Goal: Transaction & Acquisition: Purchase product/service

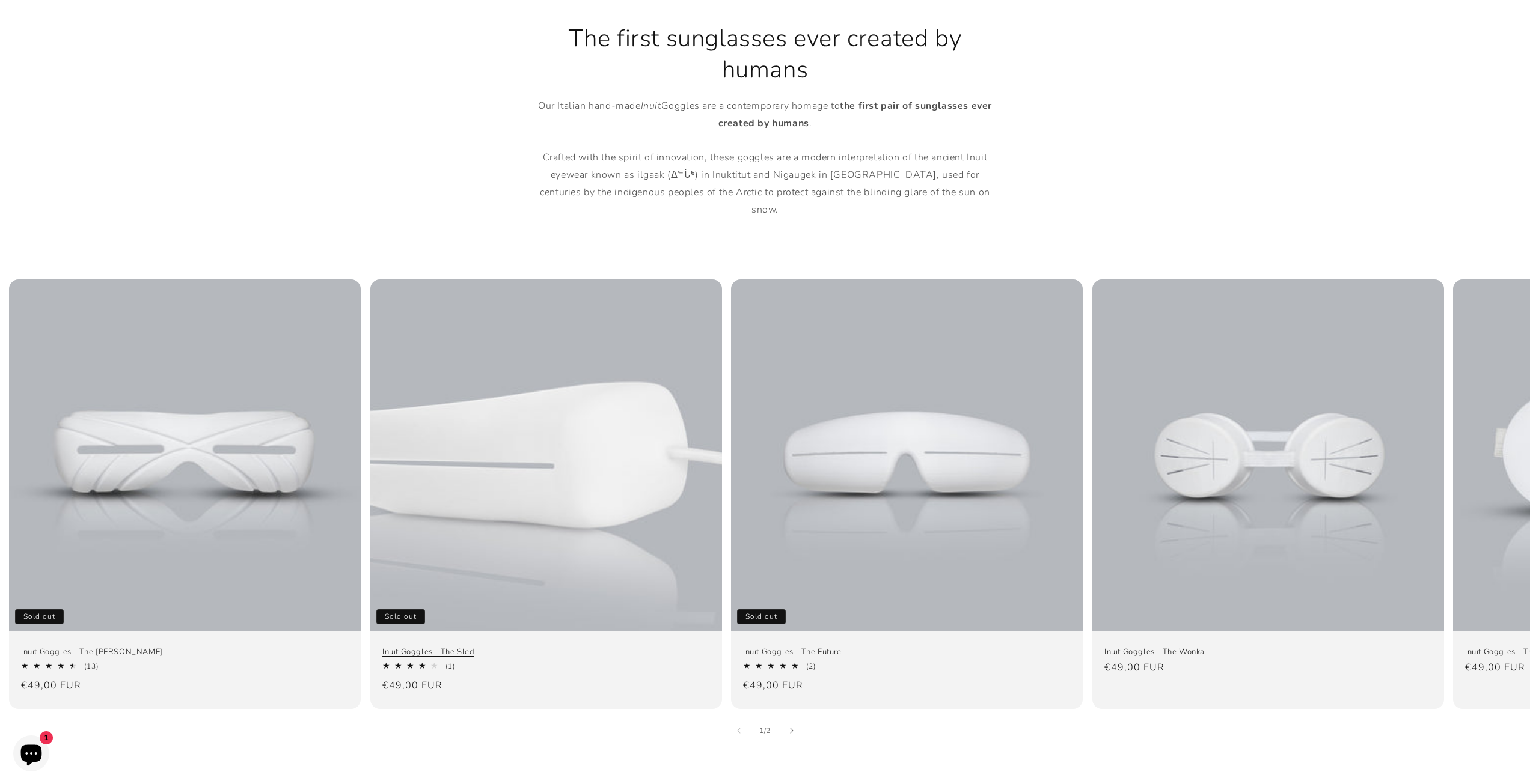
scroll to position [601, 0]
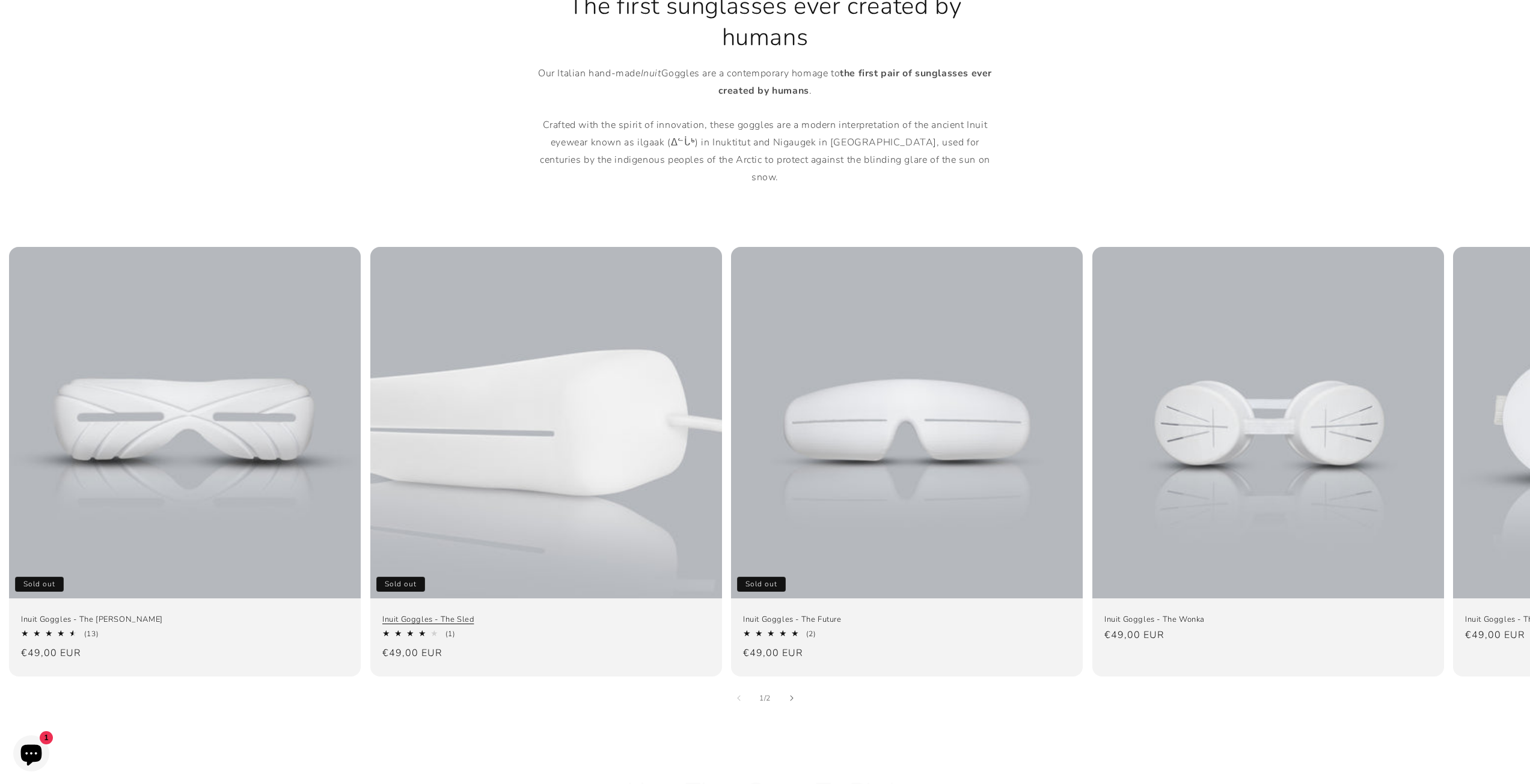
click at [595, 614] on link "Inuit Goggles - The Sled" at bounding box center [546, 619] width 327 height 10
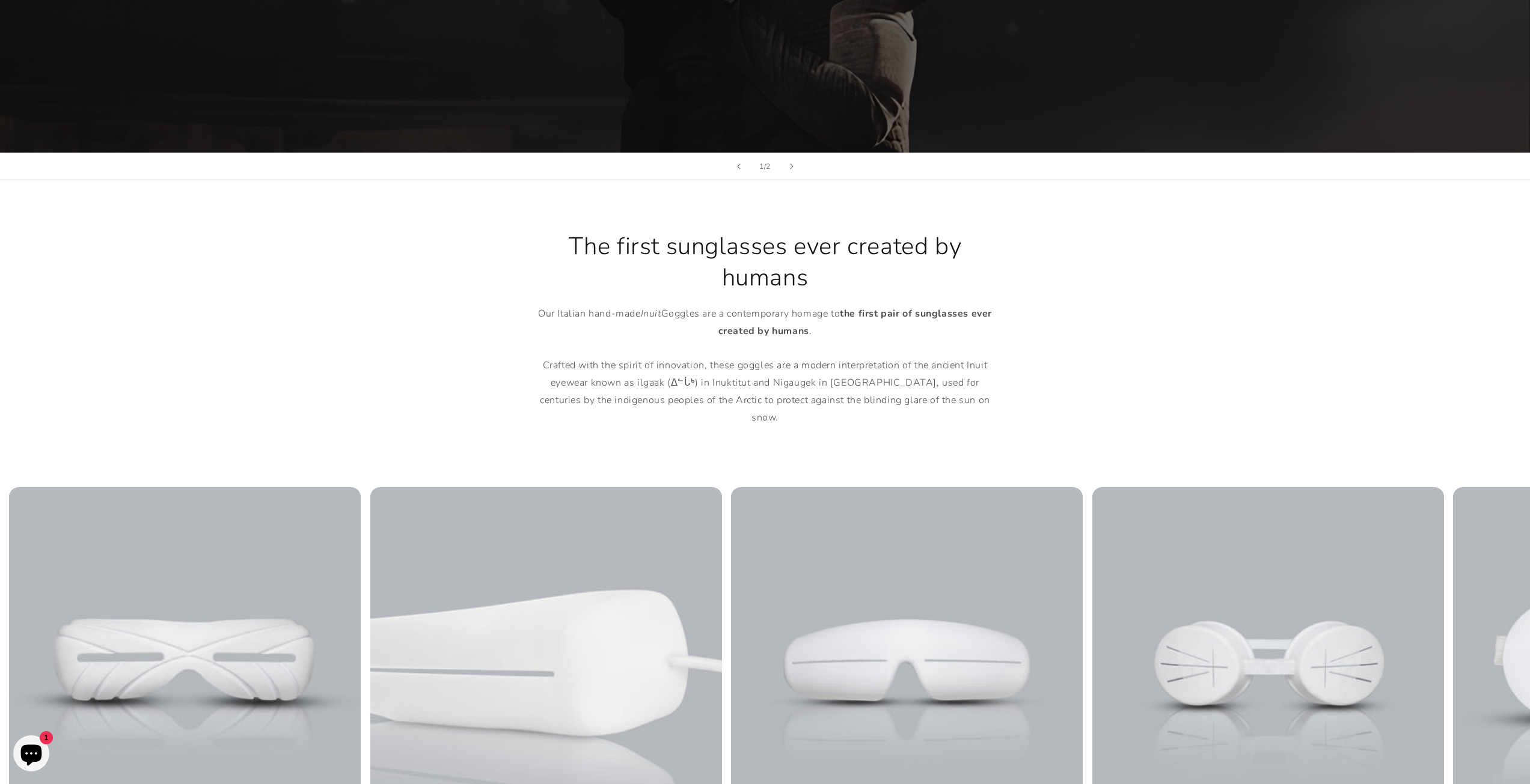
scroll to position [721, 0]
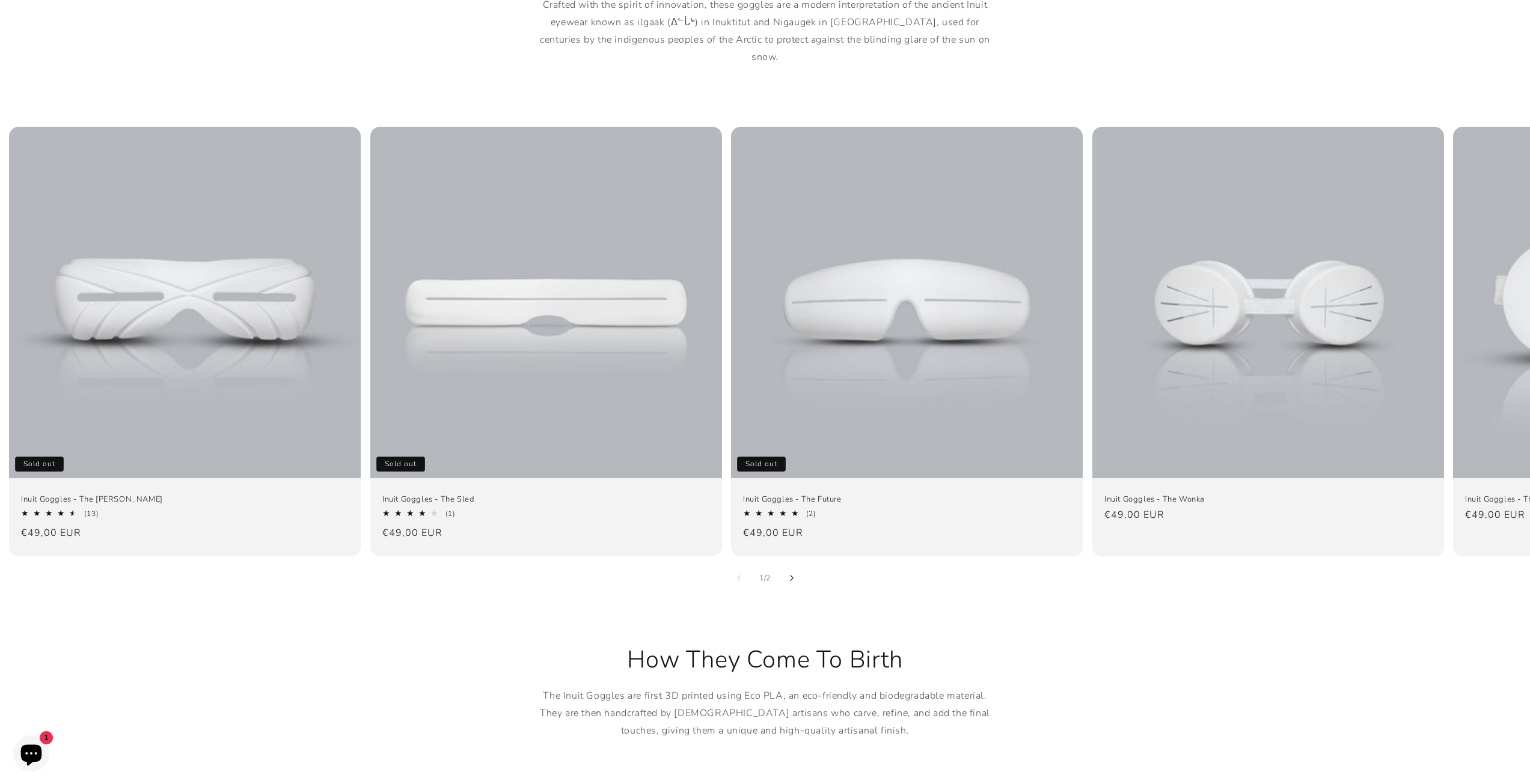
click at [786, 565] on button "Slide right" at bounding box center [791, 577] width 26 height 26
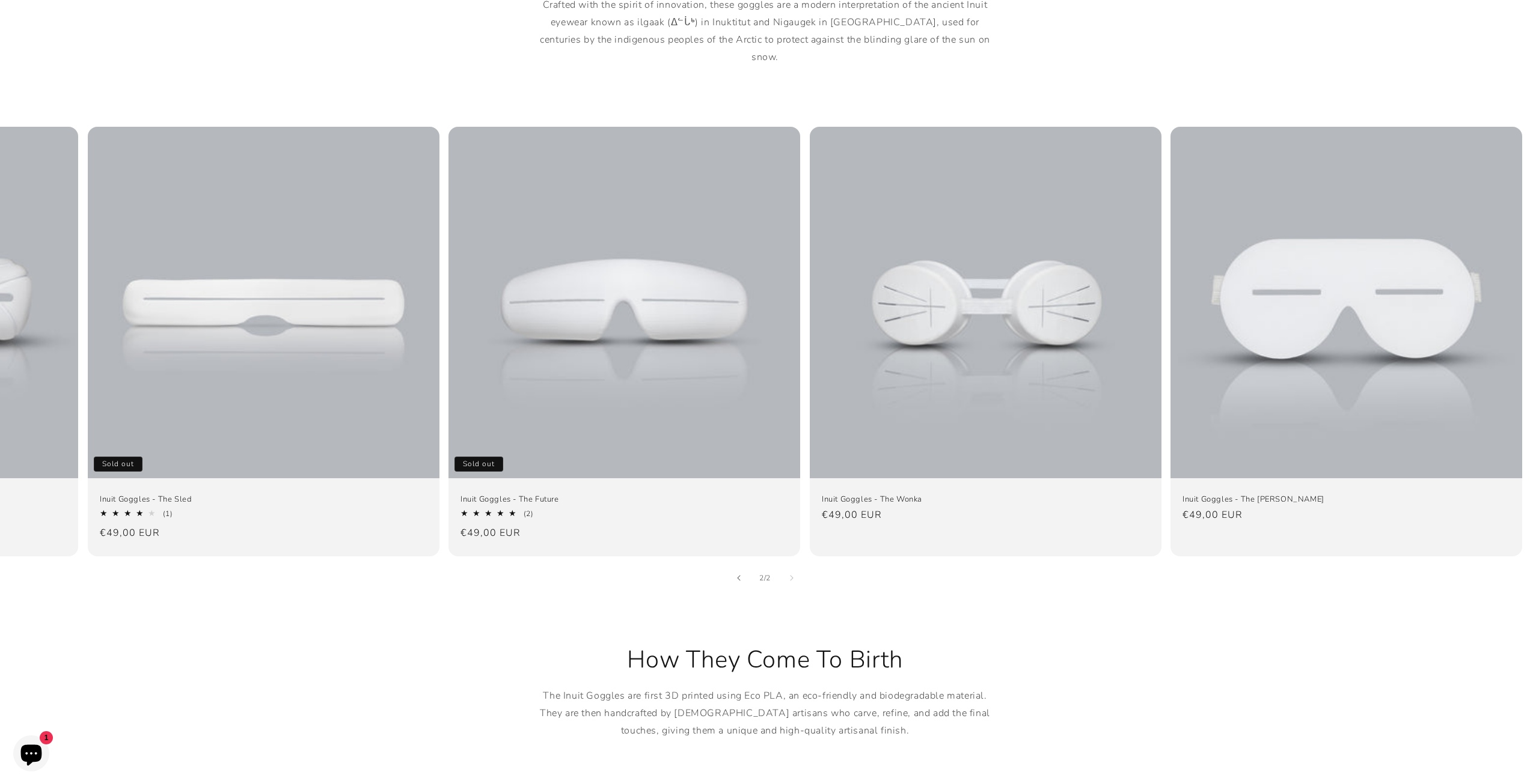
scroll to position [0, 284]
click at [743, 565] on button "Slide left" at bounding box center [739, 577] width 26 height 26
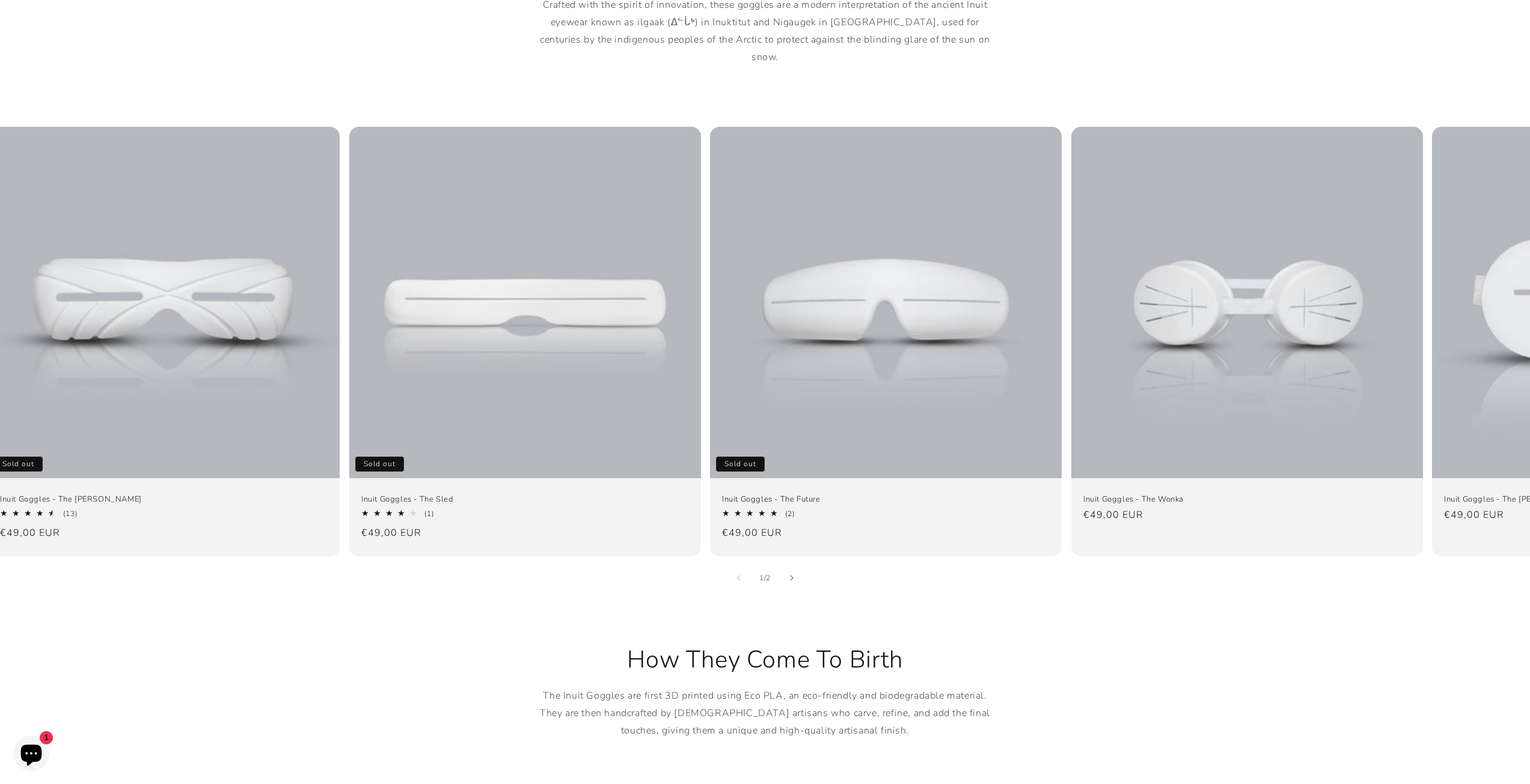
scroll to position [0, 0]
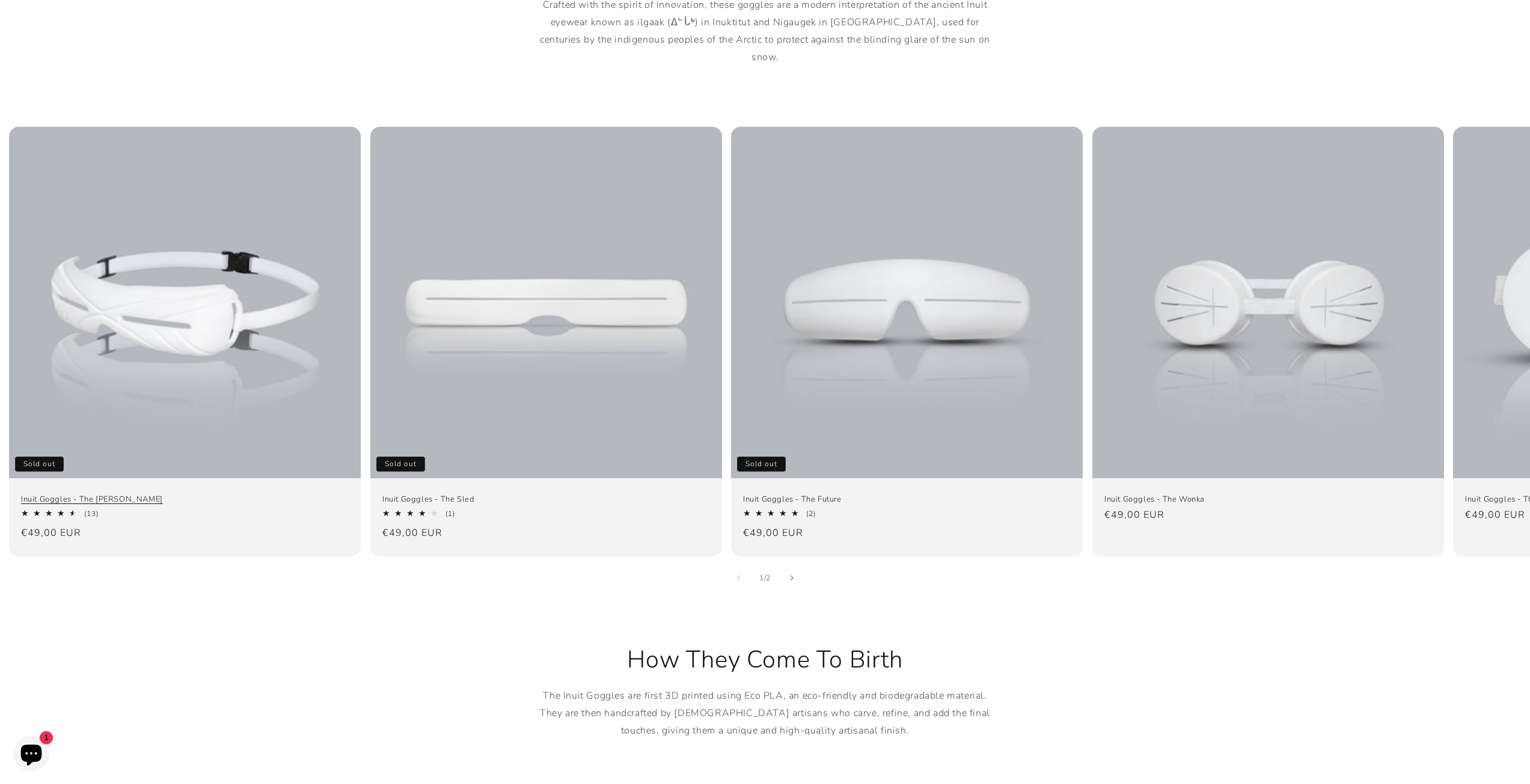
click at [164, 494] on link "Inuit Goggles - The Travis" at bounding box center [185, 499] width 327 height 10
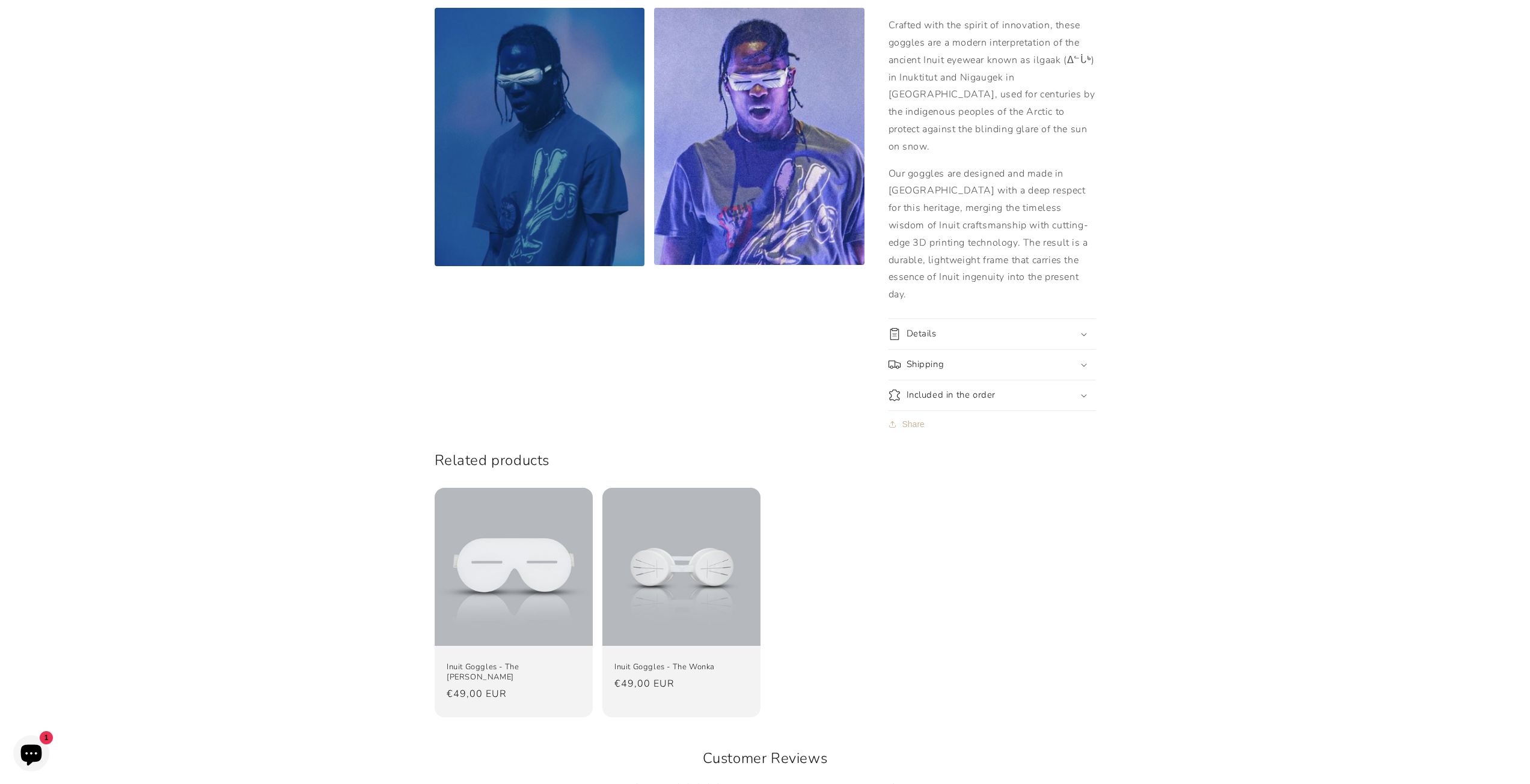
scroll to position [781, 0]
click at [529, 661] on link "Inuit Goggles - The [PERSON_NAME]" at bounding box center [514, 671] width 134 height 20
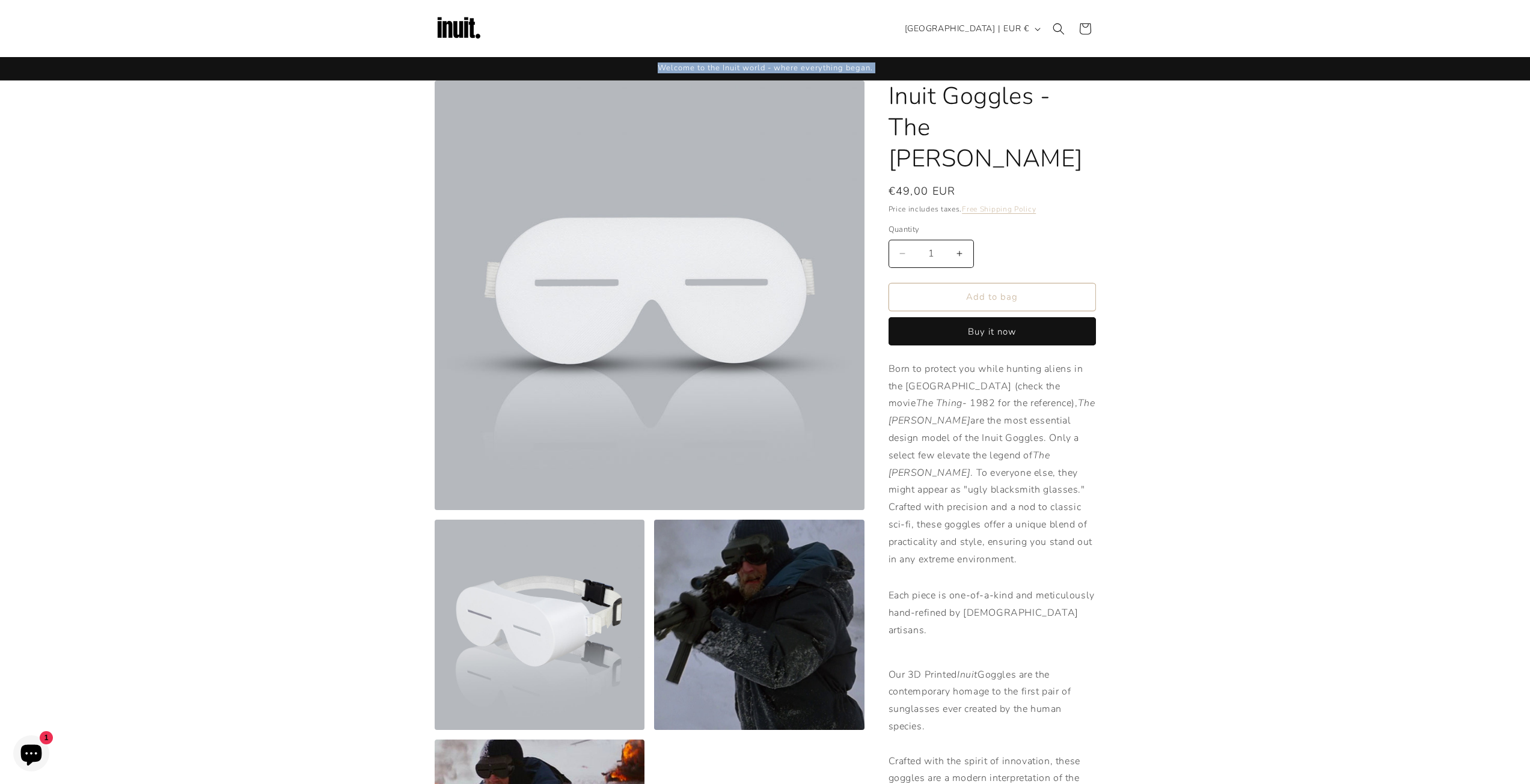
drag, startPoint x: 287, startPoint y: 72, endPoint x: 276, endPoint y: 88, distance: 19.4
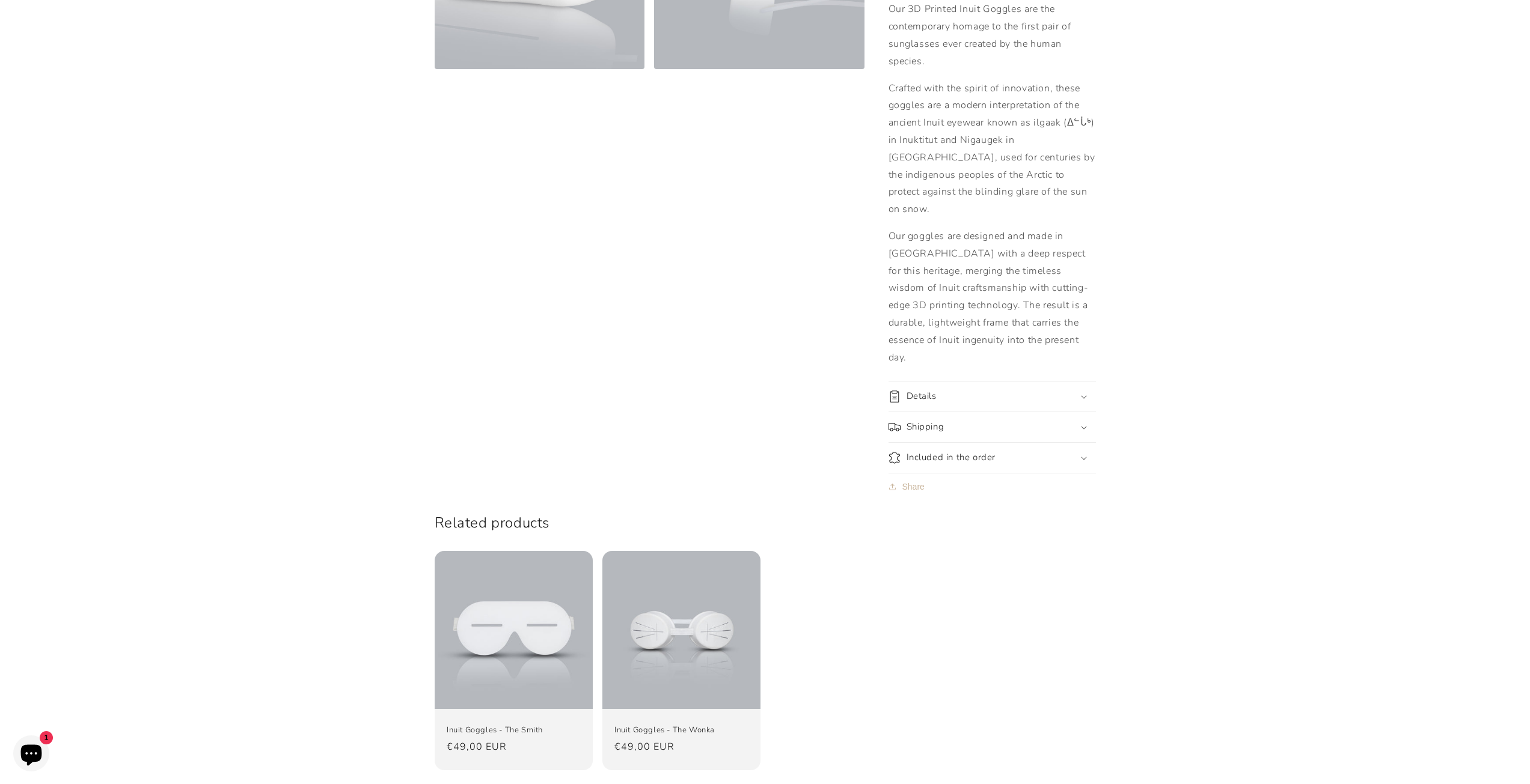
scroll to position [901, 0]
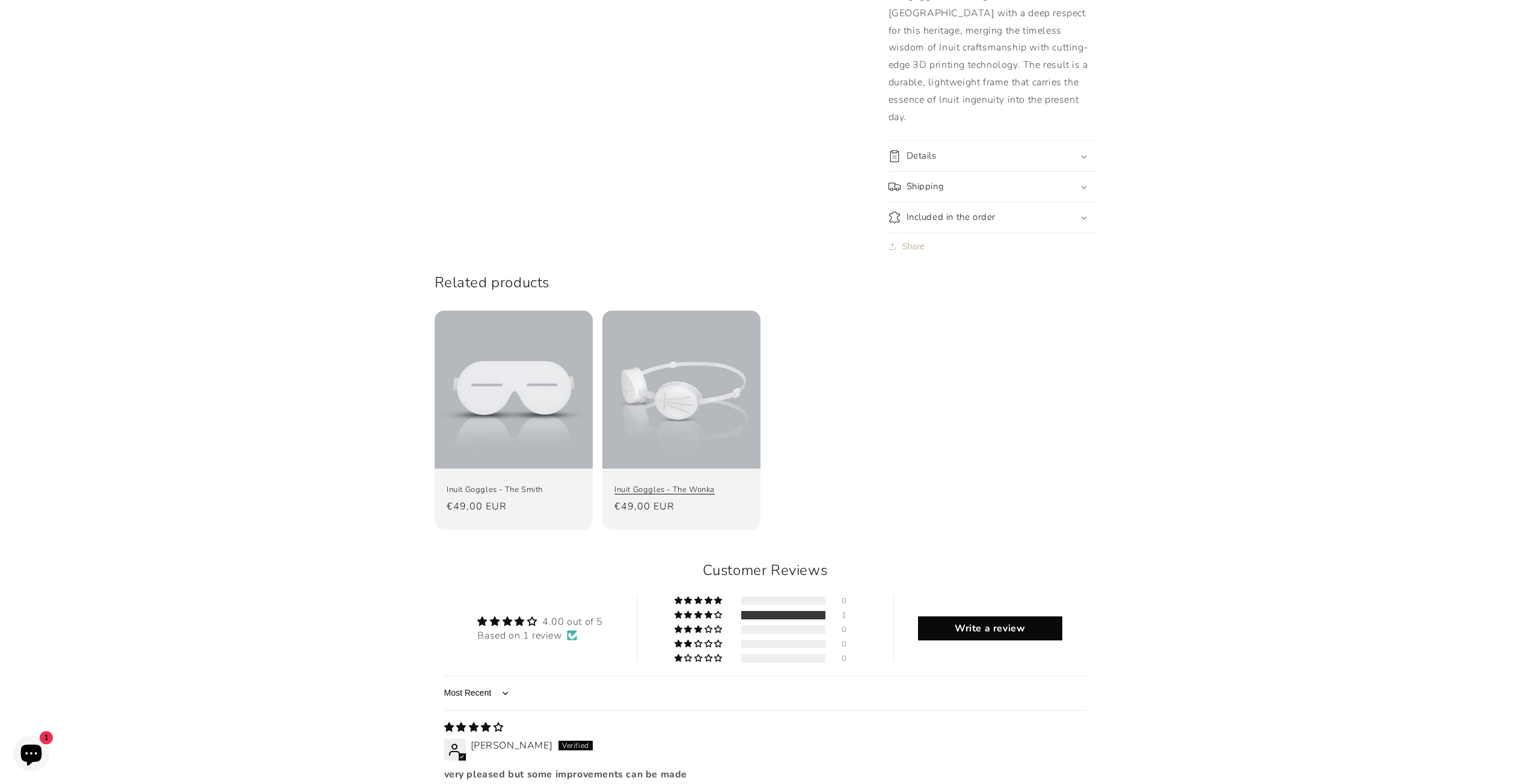
click at [615, 485] on link "Inuit Goggles - The Wonka" at bounding box center [682, 490] width 134 height 10
